Goal: Contribute content

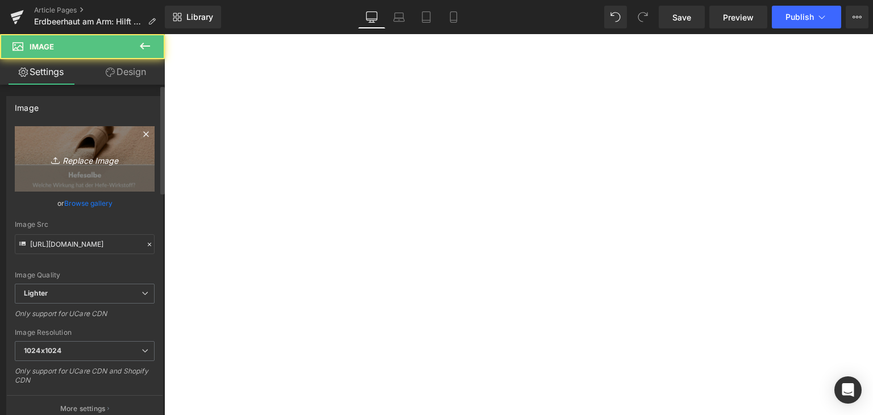
click at [114, 167] on link "Replace Image" at bounding box center [85, 158] width 140 height 65
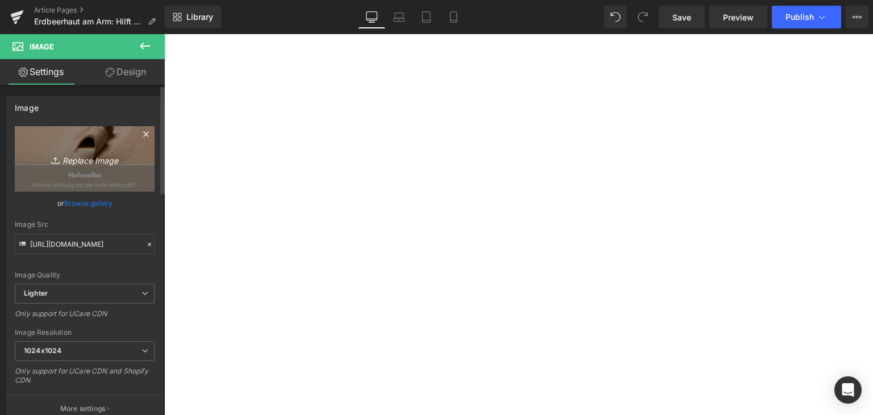
type input "C:\fakepath\peeling-reibeisenhaut.jpg"
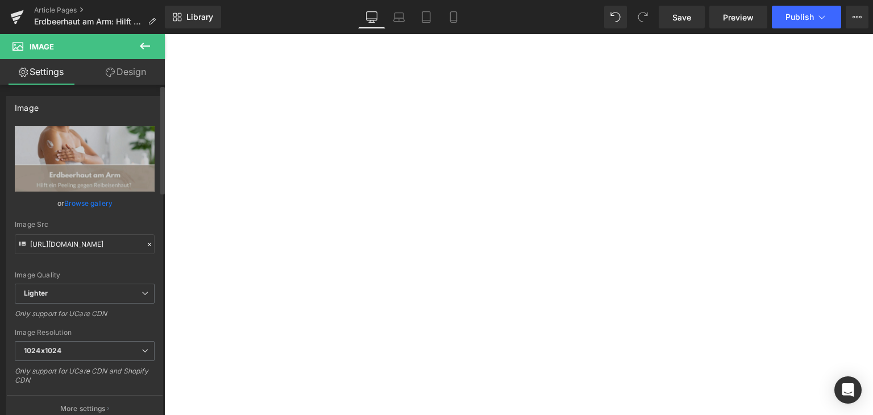
type input "[URL][DOMAIN_NAME]"
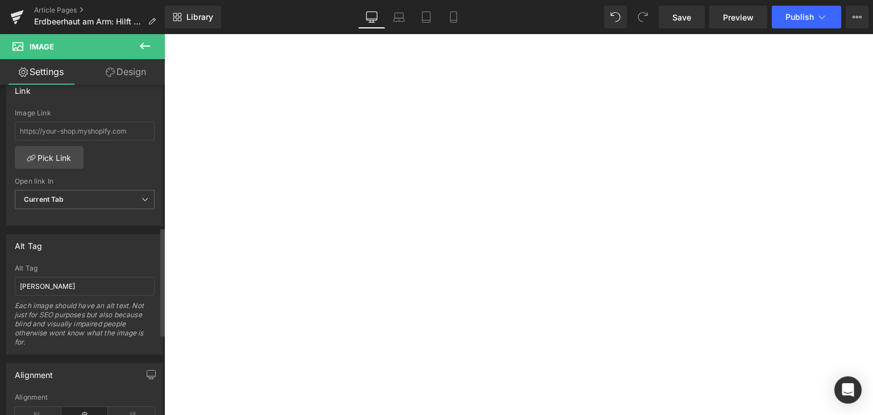
scroll to position [512, 0]
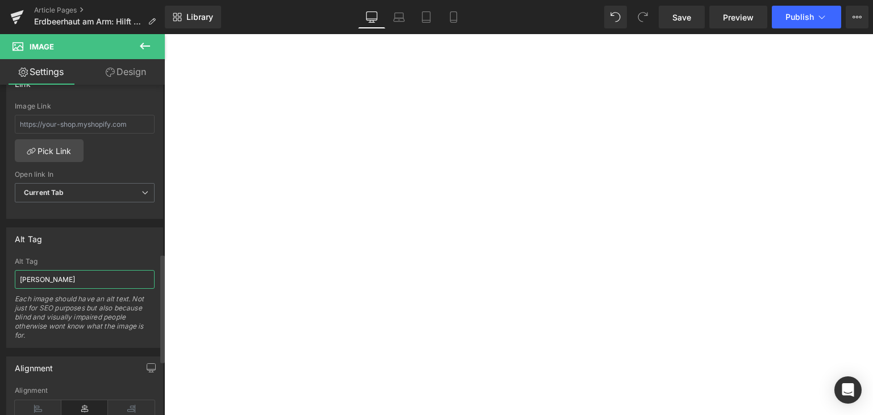
click at [88, 280] on input "[PERSON_NAME]" at bounding box center [85, 279] width 140 height 19
type input "reibeisenhaut peeling"
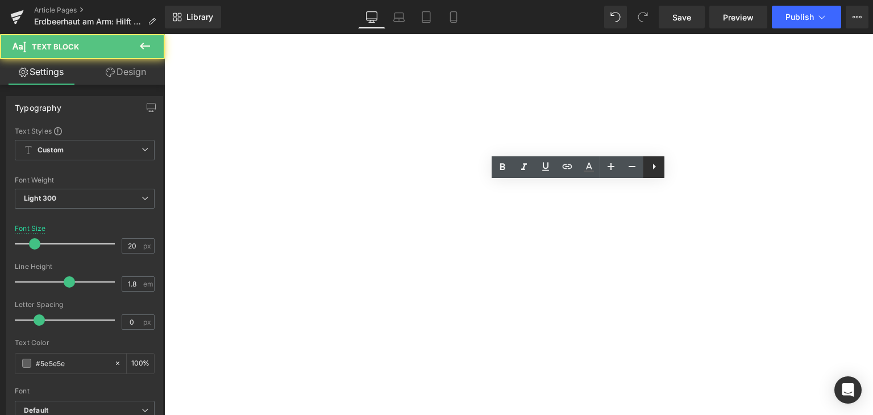
click at [659, 172] on icon at bounding box center [654, 167] width 14 height 14
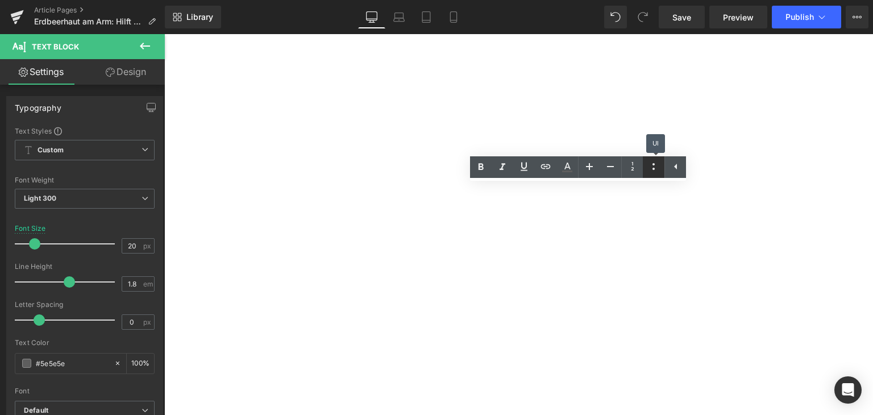
click at [657, 171] on icon at bounding box center [654, 167] width 14 height 14
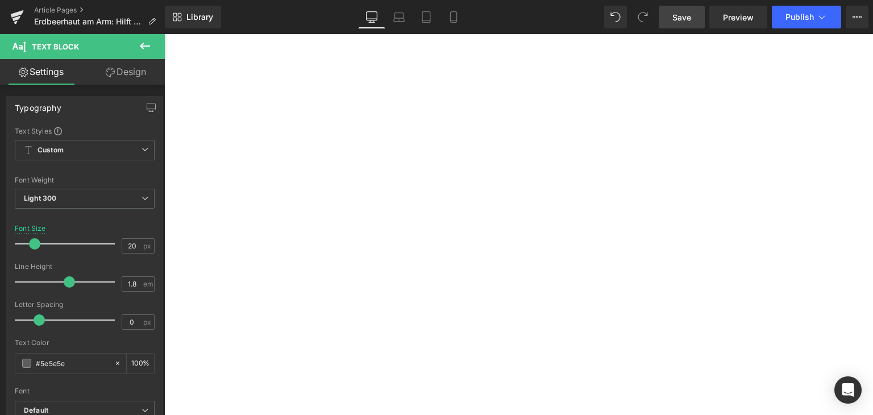
click at [684, 24] on link "Save" at bounding box center [682, 17] width 46 height 23
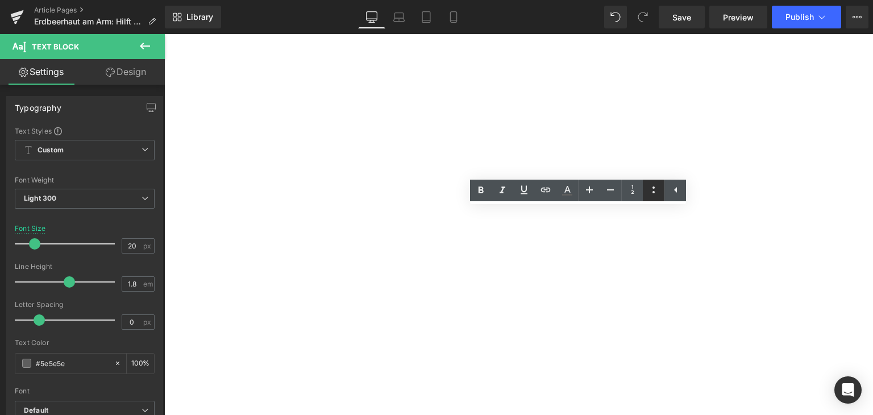
click at [649, 190] on icon at bounding box center [654, 190] width 14 height 14
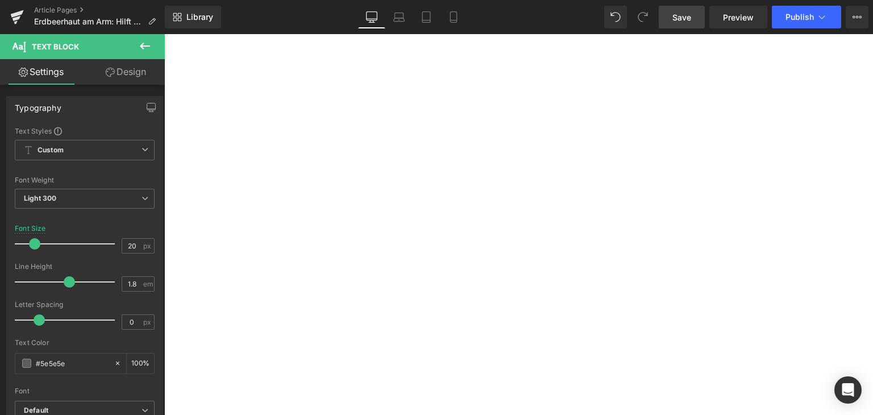
click at [686, 16] on span "Save" at bounding box center [682, 17] width 19 height 12
click at [820, 14] on icon at bounding box center [821, 16] width 11 height 11
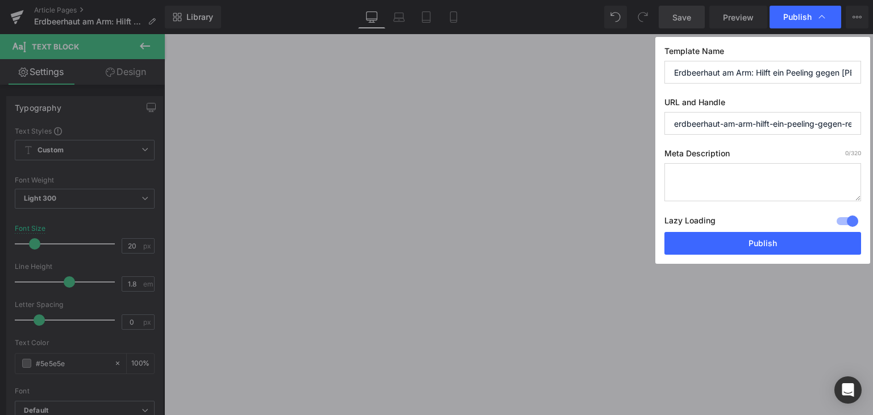
click at [820, 14] on icon at bounding box center [821, 16] width 11 height 11
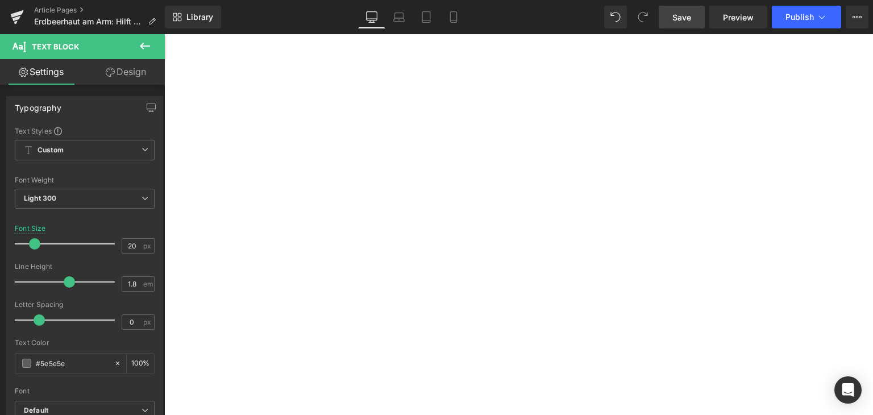
click at [678, 14] on span "Save" at bounding box center [682, 17] width 19 height 12
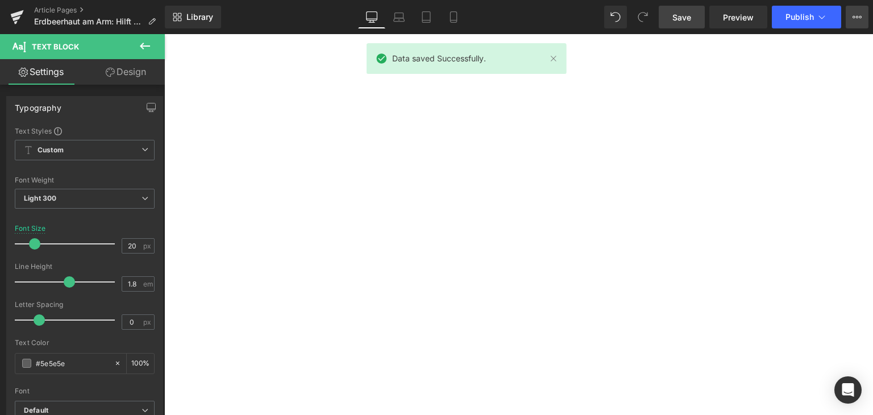
click at [858, 10] on button "View Live Page View with current Template Save Template to Library Schedule Pub…" at bounding box center [857, 17] width 23 height 23
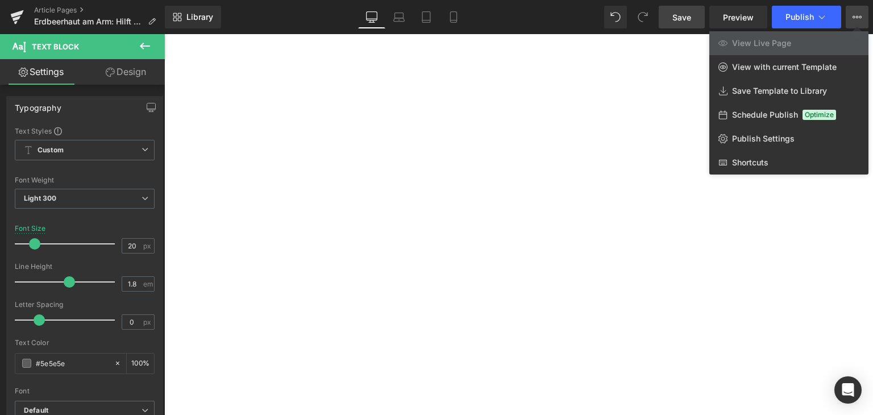
click at [858, 10] on button "View Live Page View with current Template Save Template to Library Schedule Pub…" at bounding box center [857, 17] width 23 height 23
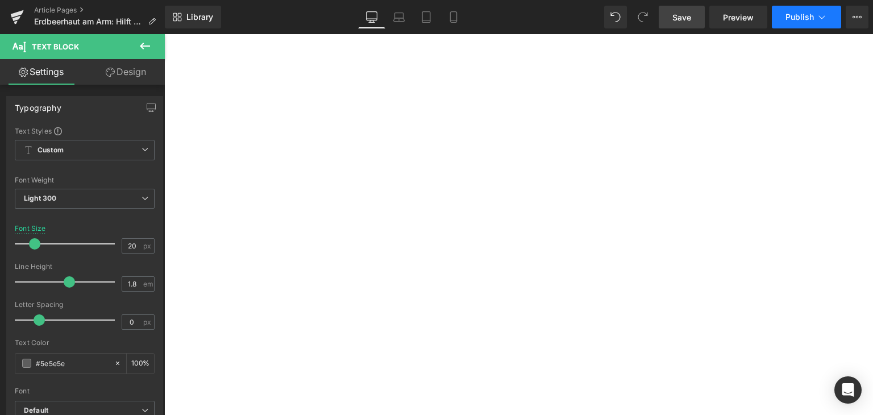
click at [829, 15] on button "Publish" at bounding box center [806, 17] width 69 height 23
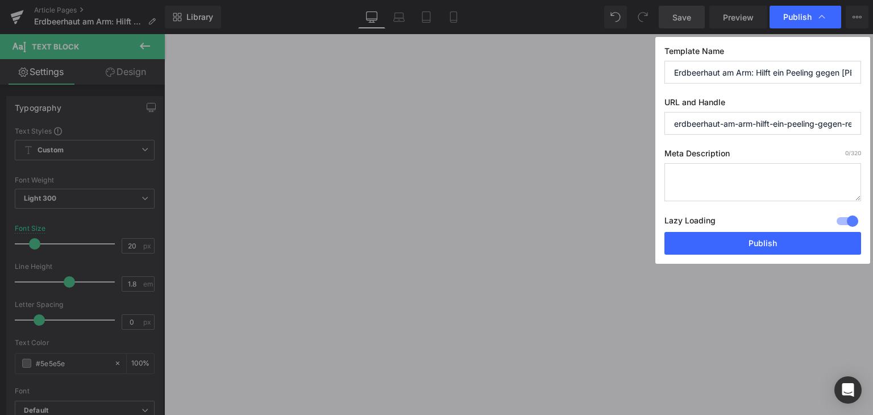
click at [829, 15] on div "Publish" at bounding box center [806, 17] width 72 height 23
